Goal: Register for event/course

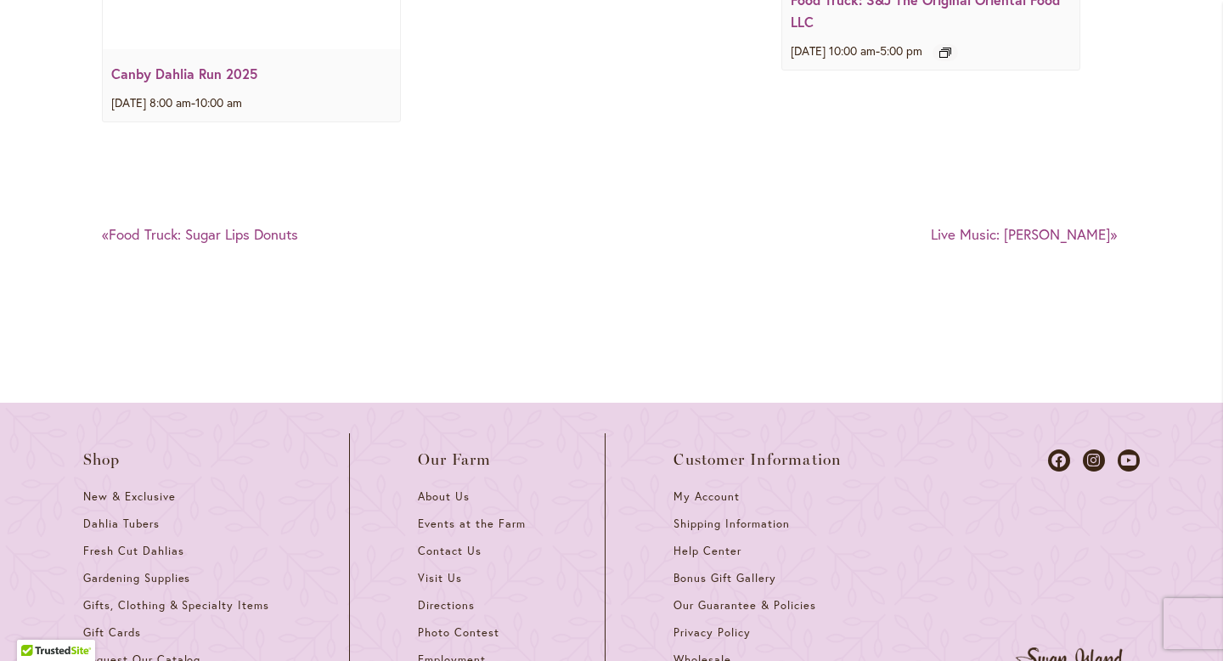
scroll to position [2684, 0]
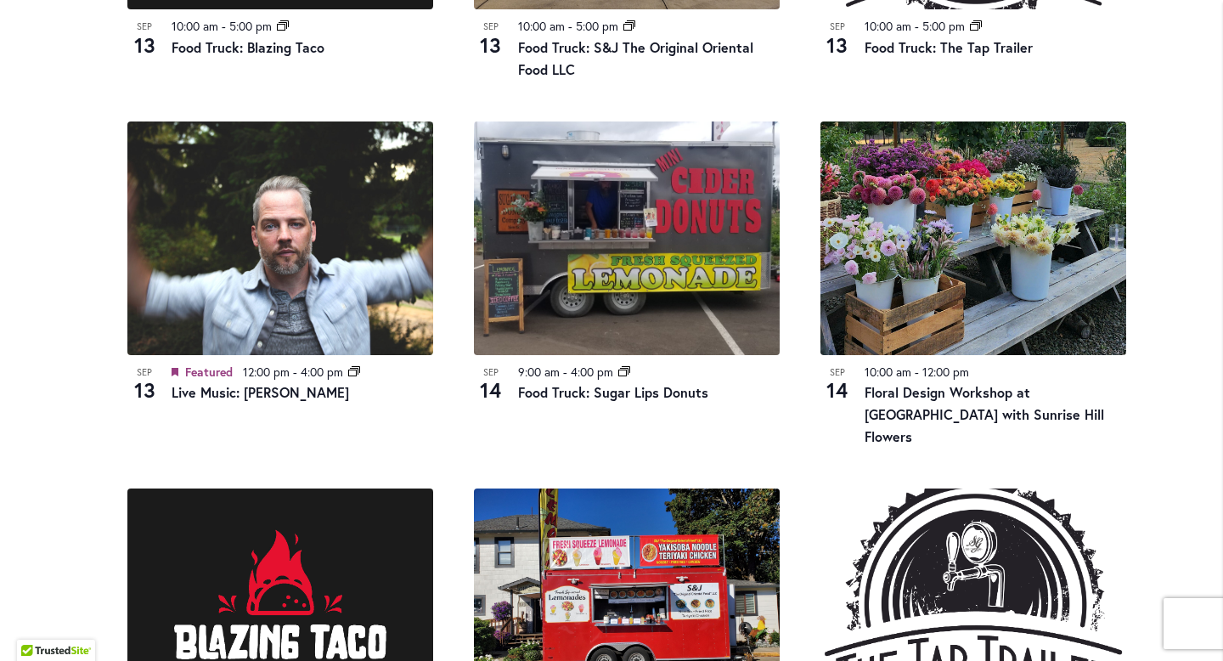
scroll to position [1540, 0]
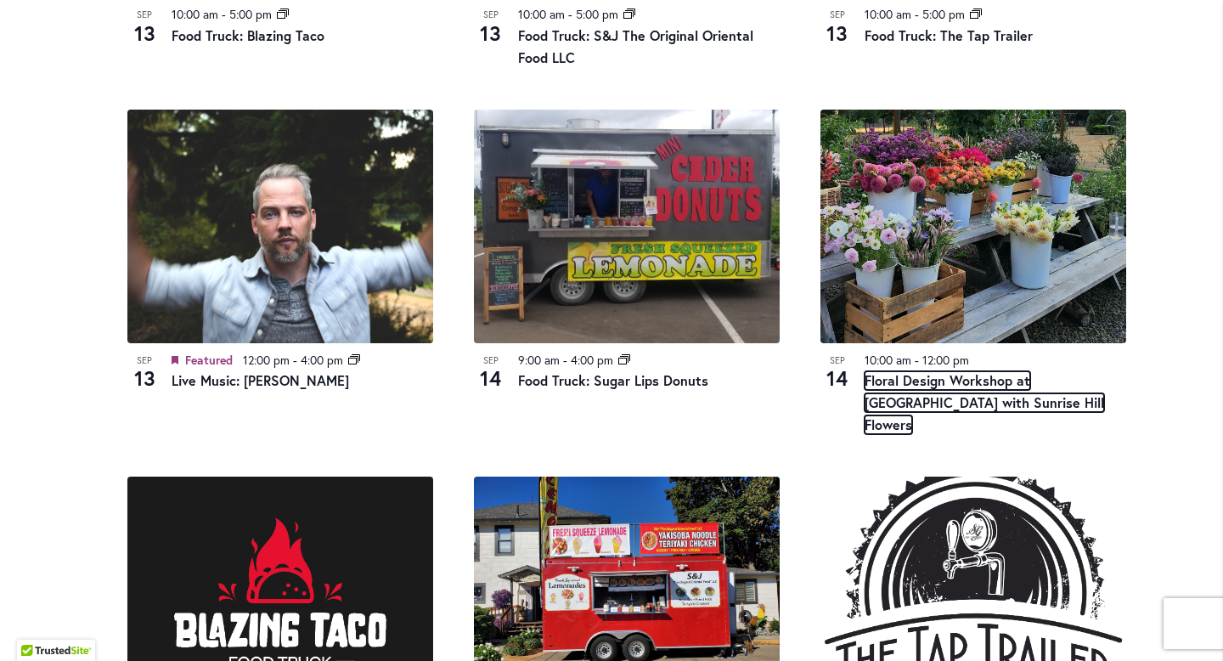
click at [1040, 396] on link "Floral Design Workshop at [GEOGRAPHIC_DATA] with Sunrise Hill Flowers" at bounding box center [983, 402] width 239 height 63
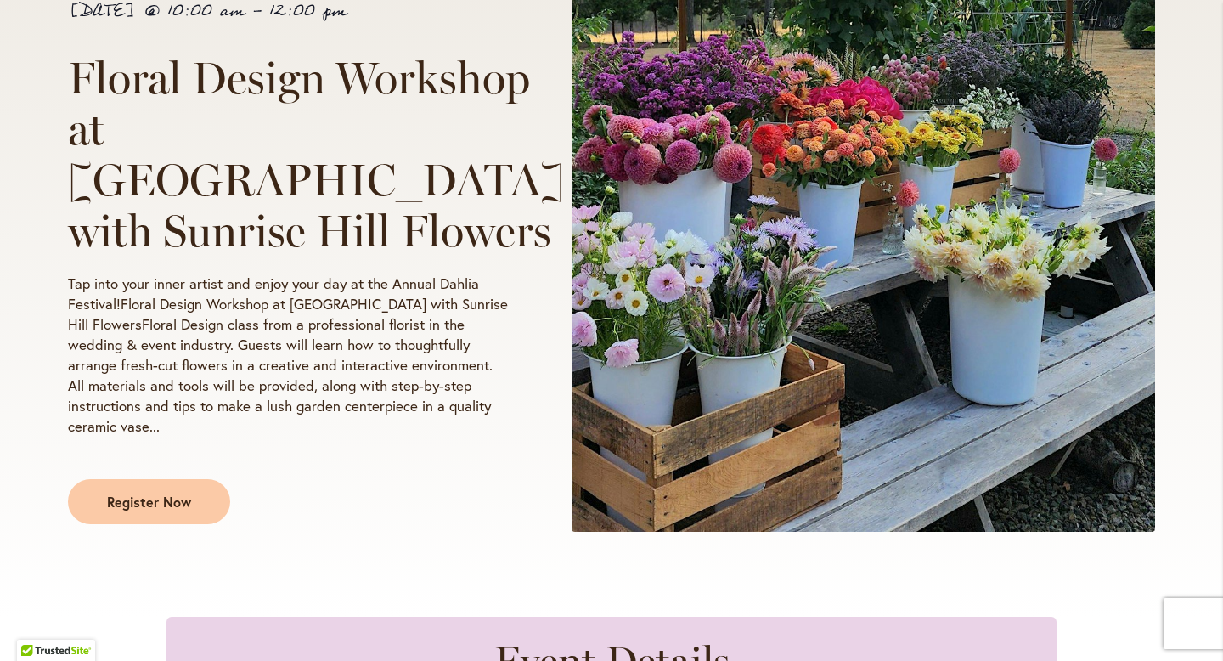
scroll to position [285, 0]
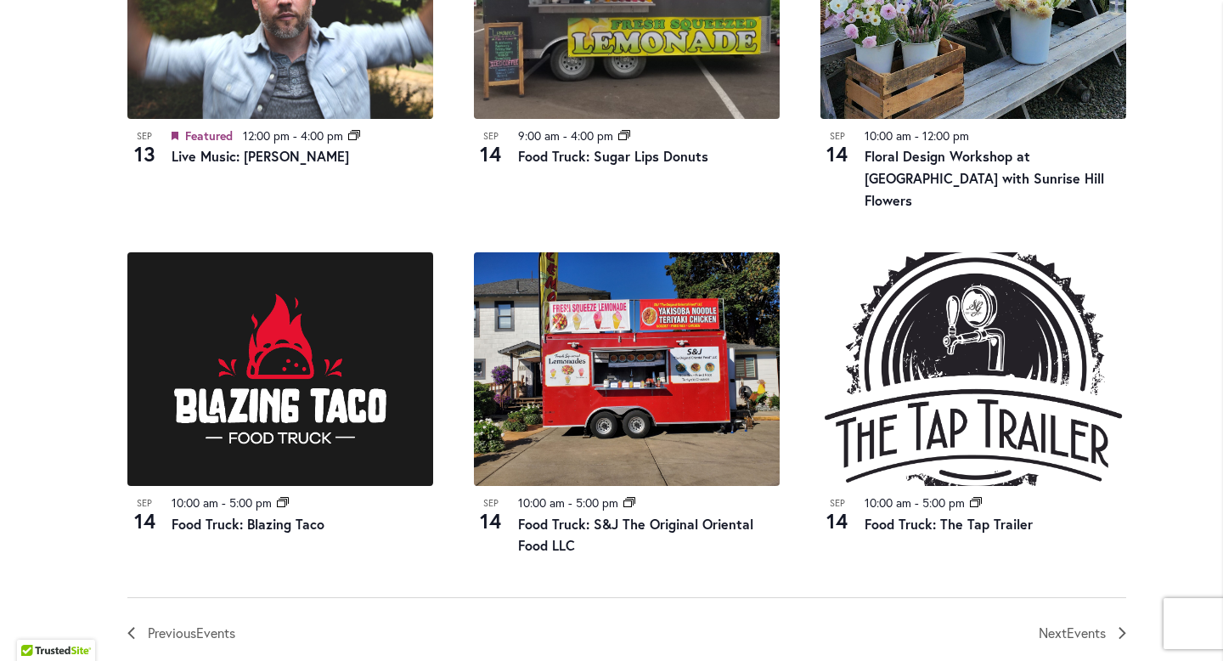
scroll to position [1768, 0]
